Goal: Go to known website: Go to known website

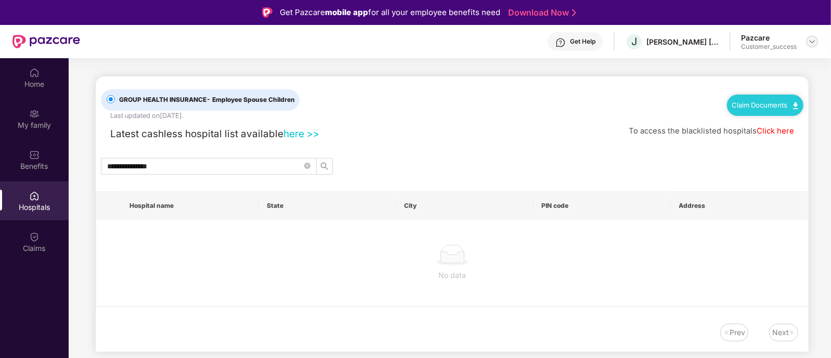
click at [813, 46] on div at bounding box center [812, 41] width 12 height 12
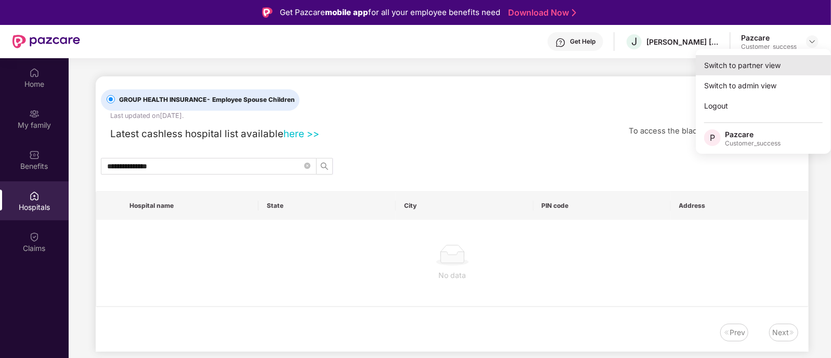
click at [781, 64] on div "Switch to partner view" at bounding box center [763, 65] width 135 height 20
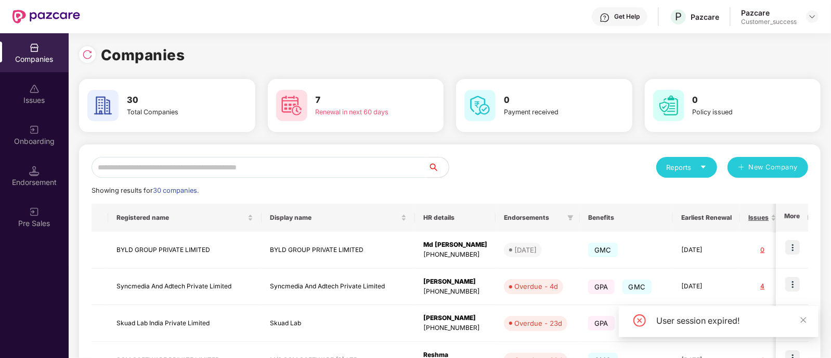
click at [200, 169] on input "text" at bounding box center [260, 167] width 337 height 21
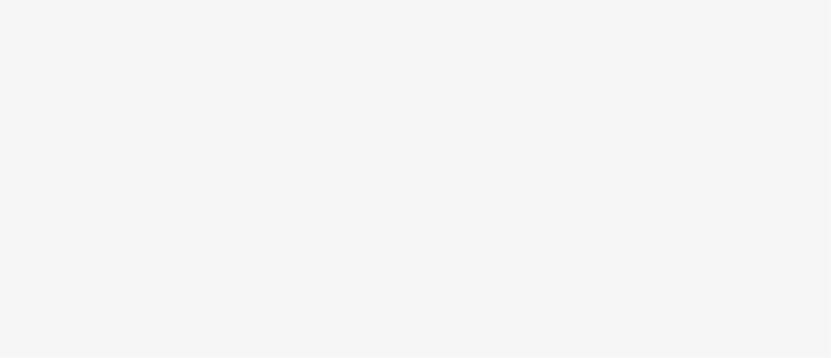
click at [439, 190] on body at bounding box center [415, 179] width 831 height 358
